Goal: Information Seeking & Learning: Understand process/instructions

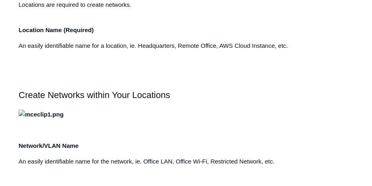
scroll to position [221, 0]
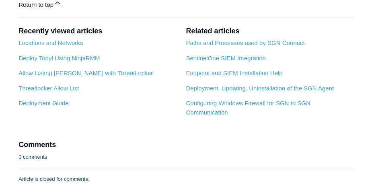
scroll to position [503, 0]
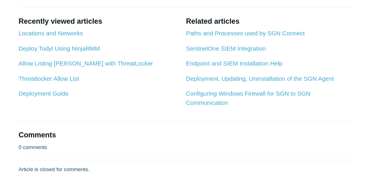
drag, startPoint x: 118, startPoint y: 133, endPoint x: 35, endPoint y: 131, distance: 82.5
drag, startPoint x: 35, startPoint y: 131, endPoint x: 46, endPoint y: 134, distance: 11.3
copy li "C:\Program Files\SGN Connect"
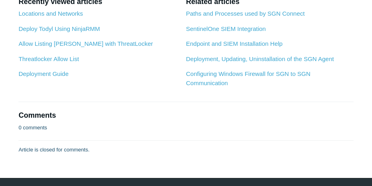
scroll to position [523, 0]
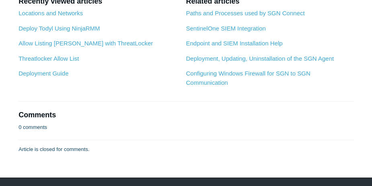
drag, startPoint x: 99, startPoint y: 123, endPoint x: 36, endPoint y: 124, distance: 63.2
drag, startPoint x: 36, startPoint y: 124, endPoint x: 53, endPoint y: 123, distance: 16.5
copy li "C:\Program Files\Elastic"
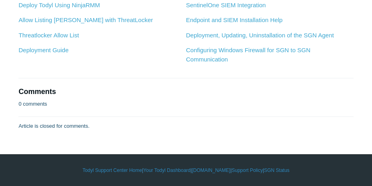
scroll to position [584, 0]
drag, startPoint x: 120, startPoint y: 71, endPoint x: 35, endPoint y: 74, distance: 85.0
drag, startPoint x: 35, startPoint y: 74, endPoint x: 48, endPoint y: 72, distance: 13.8
copy li "C:\ProgramData\SGN Connect\"
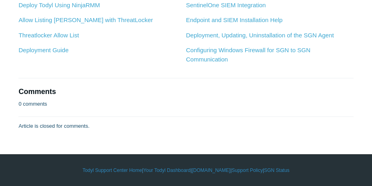
scroll to position [564, 0]
